Goal: Task Accomplishment & Management: Manage account settings

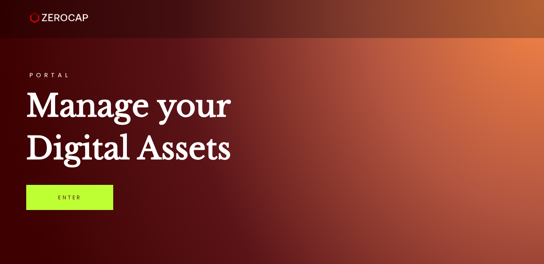
click at [87, 195] on link "Enter" at bounding box center [69, 197] width 87 height 25
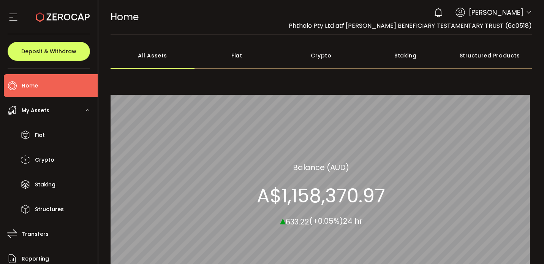
click at [526, 14] on icon at bounding box center [529, 13] width 6 height 6
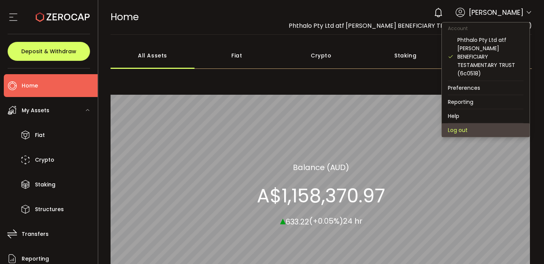
click at [464, 129] on li "Log out" at bounding box center [486, 130] width 88 height 14
